Goal: Transaction & Acquisition: Obtain resource

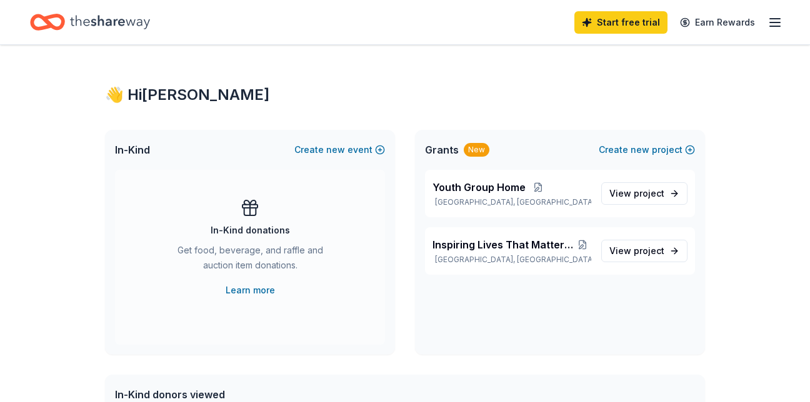
click at [773, 20] on icon "button" at bounding box center [774, 22] width 15 height 15
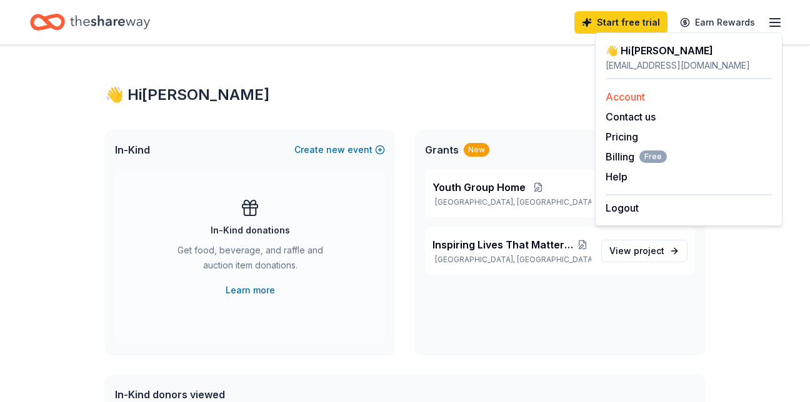
click at [635, 99] on link "Account" at bounding box center [625, 97] width 39 height 12
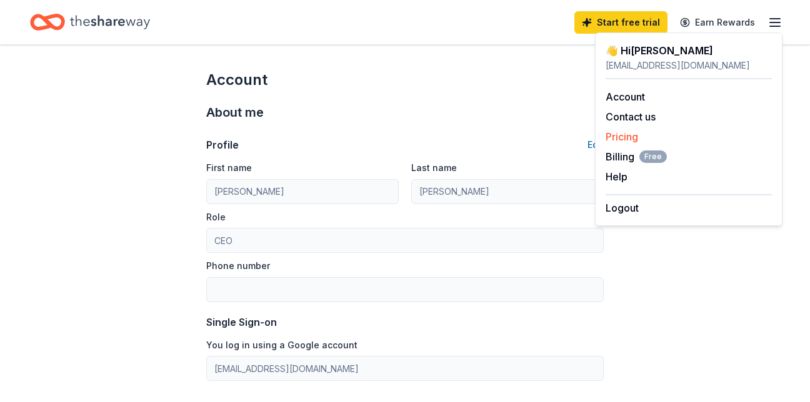
click at [629, 139] on link "Pricing" at bounding box center [622, 137] width 32 height 12
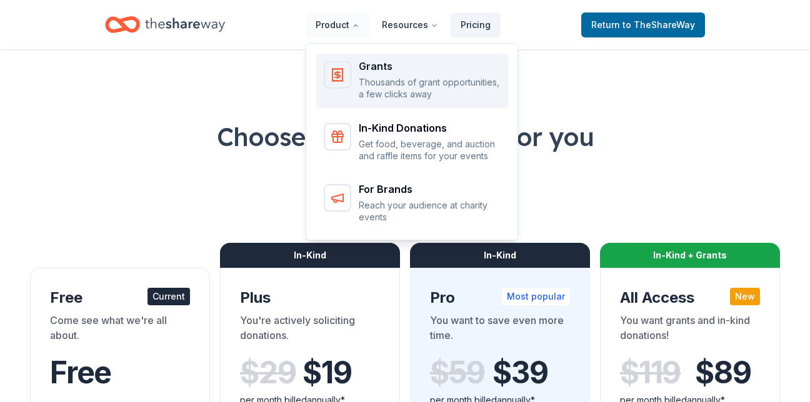
click at [378, 77] on p "Thousands of grant opportunities, a few clicks away" at bounding box center [430, 88] width 142 height 24
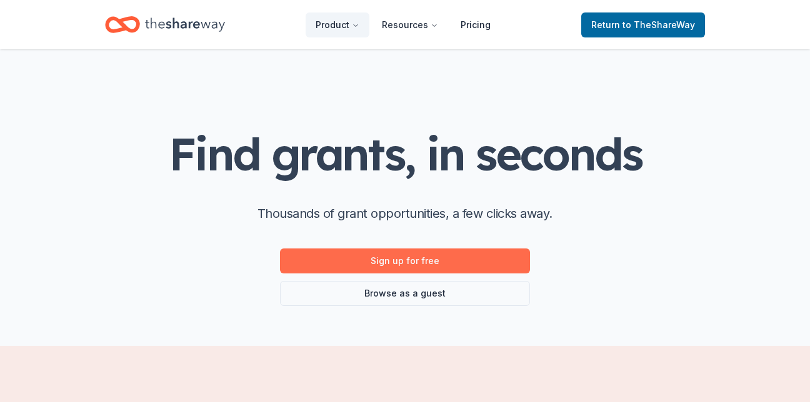
click at [422, 267] on link "Sign up for free" at bounding box center [405, 261] width 250 height 25
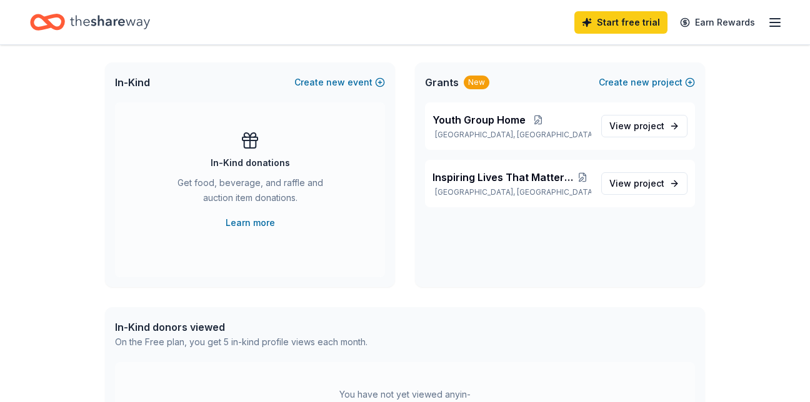
scroll to position [66, 0]
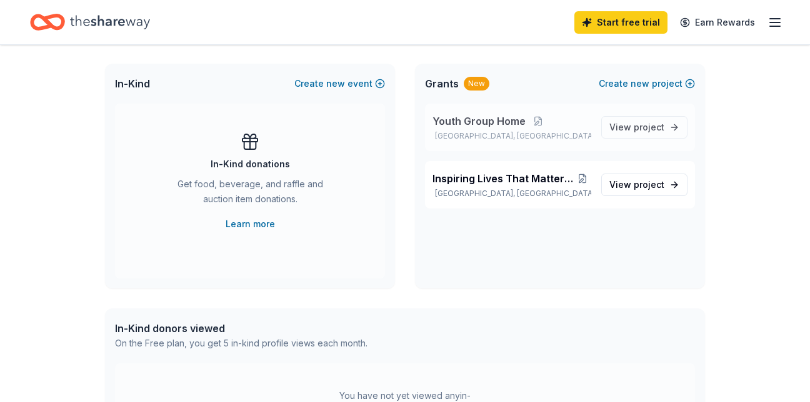
click at [533, 127] on p "Youth Group Home" at bounding box center [511, 121] width 159 height 15
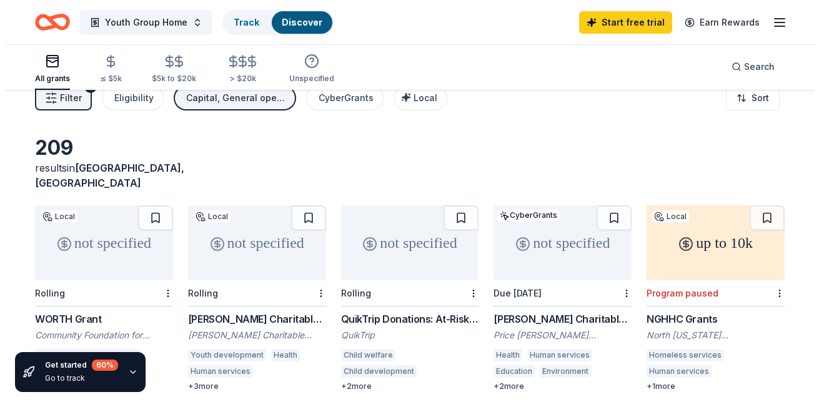
scroll to position [9, 0]
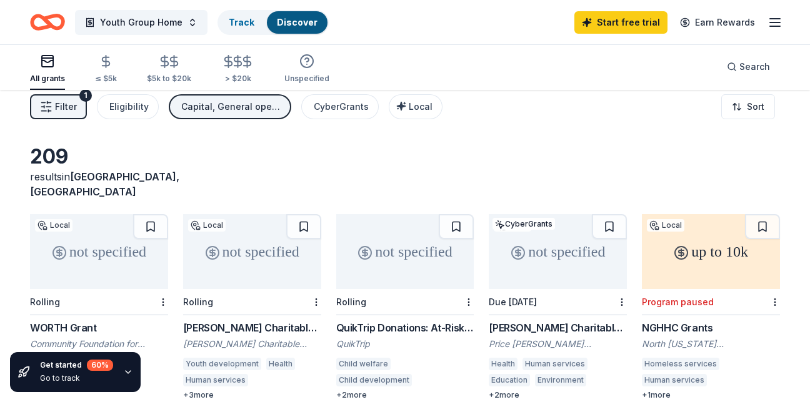
click at [81, 109] on button "Filter 1" at bounding box center [58, 106] width 57 height 25
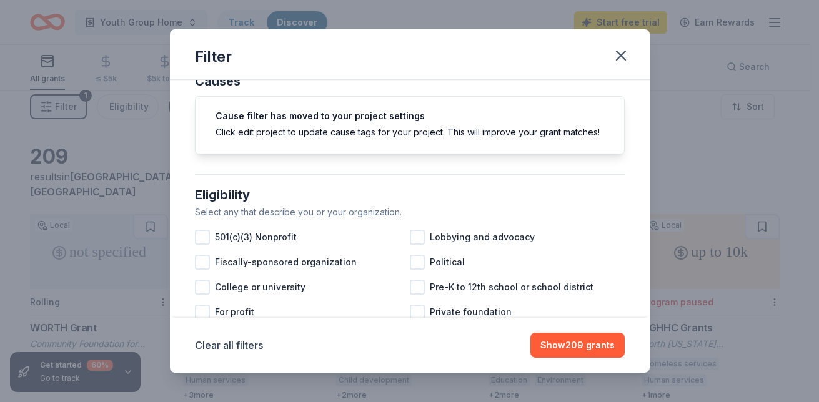
scroll to position [26, 0]
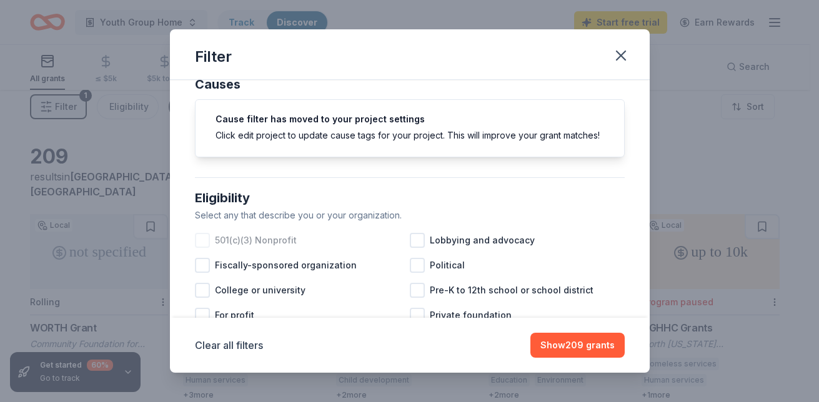
click at [206, 248] on div at bounding box center [202, 240] width 15 height 15
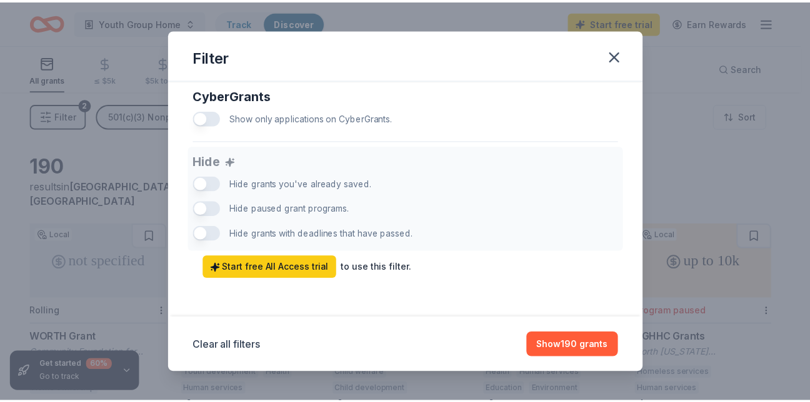
scroll to position [836, 0]
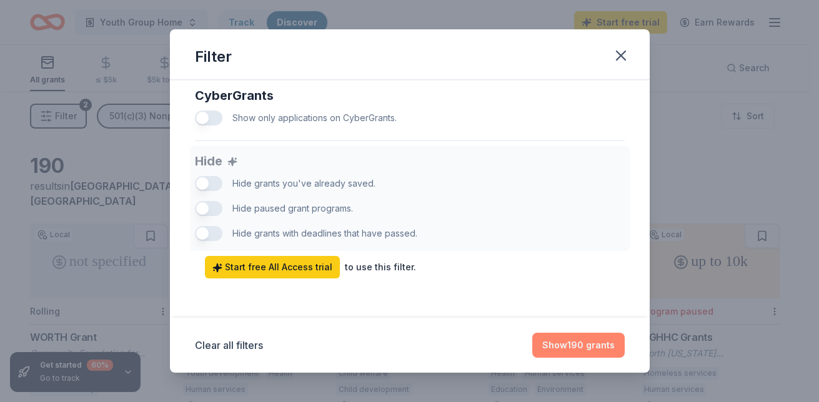
click at [571, 351] on button "Show 190 grants" at bounding box center [578, 345] width 92 height 25
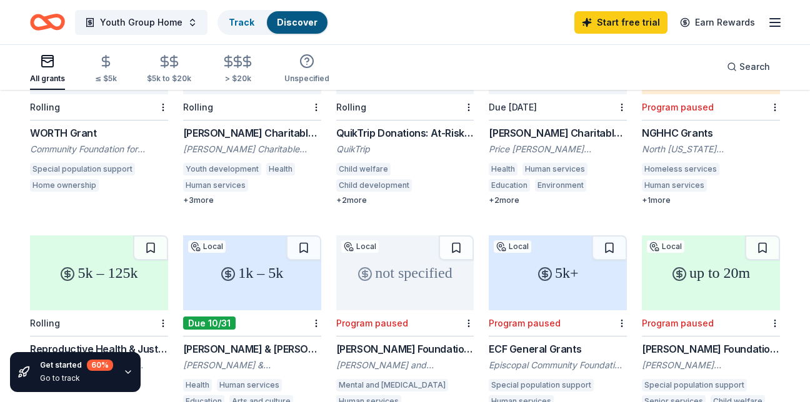
scroll to position [202, 0]
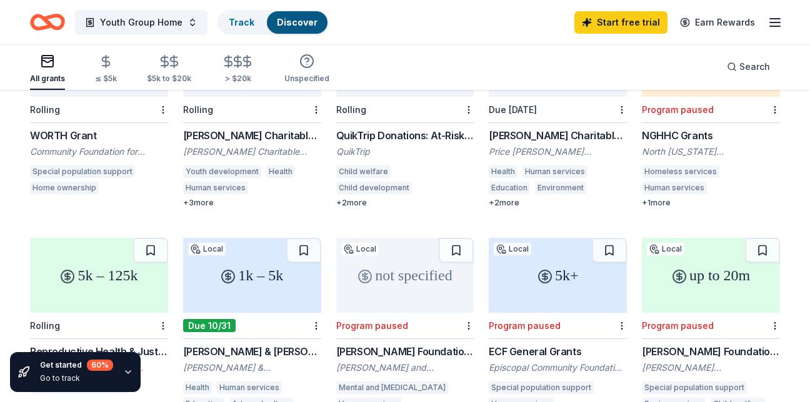
click at [81, 146] on div "Community Foundation for [GEOGRAPHIC_DATA]" at bounding box center [99, 152] width 138 height 12
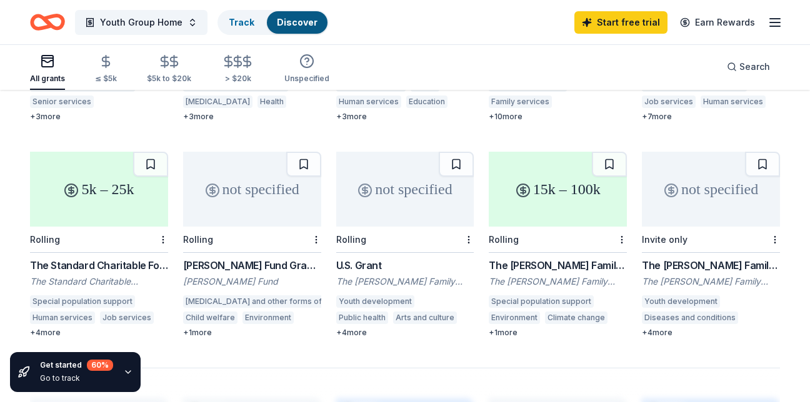
scroll to position [724, 0]
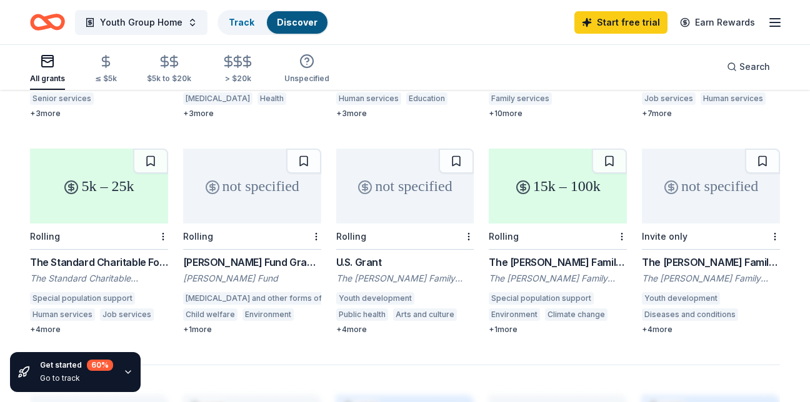
click at [387, 272] on div "The [PERSON_NAME] Family Foundation" at bounding box center [405, 278] width 138 height 12
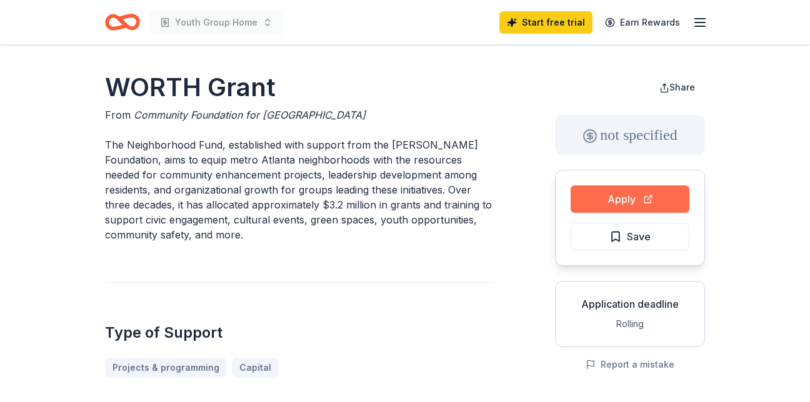
click at [630, 192] on button "Apply" at bounding box center [630, 199] width 119 height 27
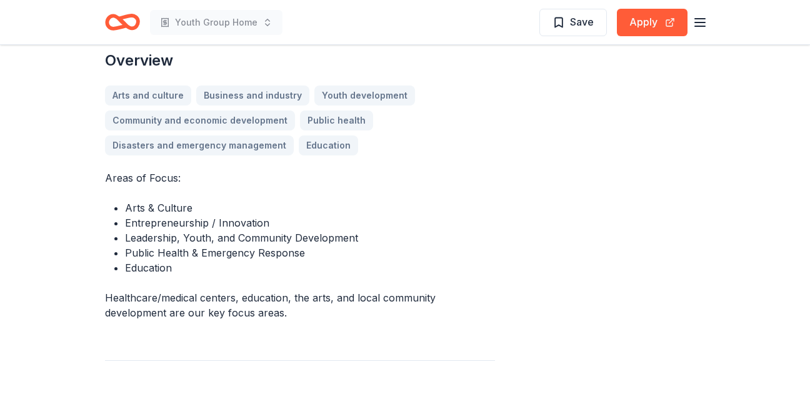
scroll to position [341, 0]
